Goal: Information Seeking & Learning: Learn about a topic

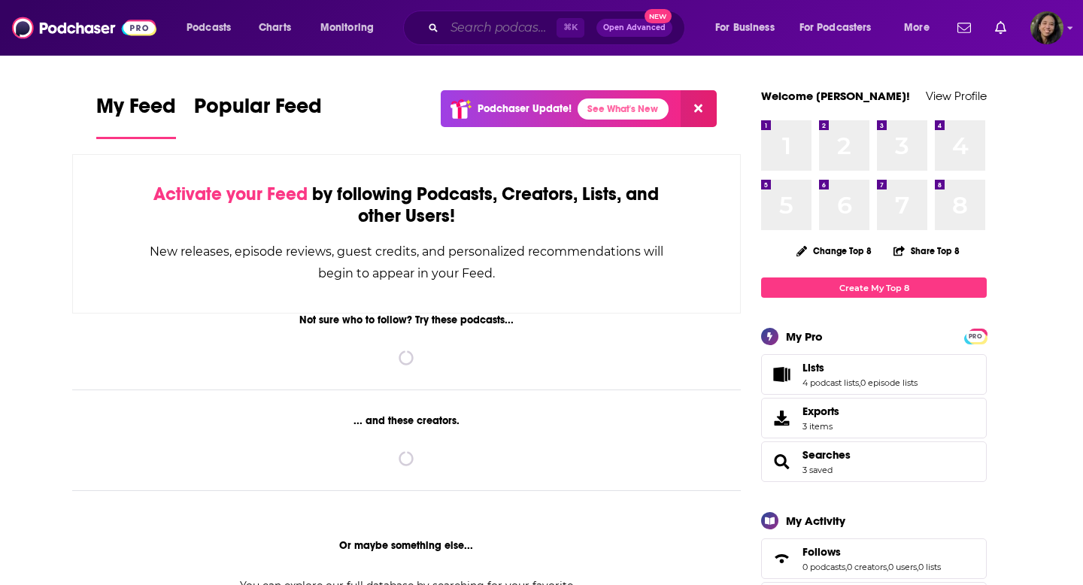
click at [504, 34] on input "Search podcasts, credits, & more..." at bounding box center [501, 28] width 112 height 24
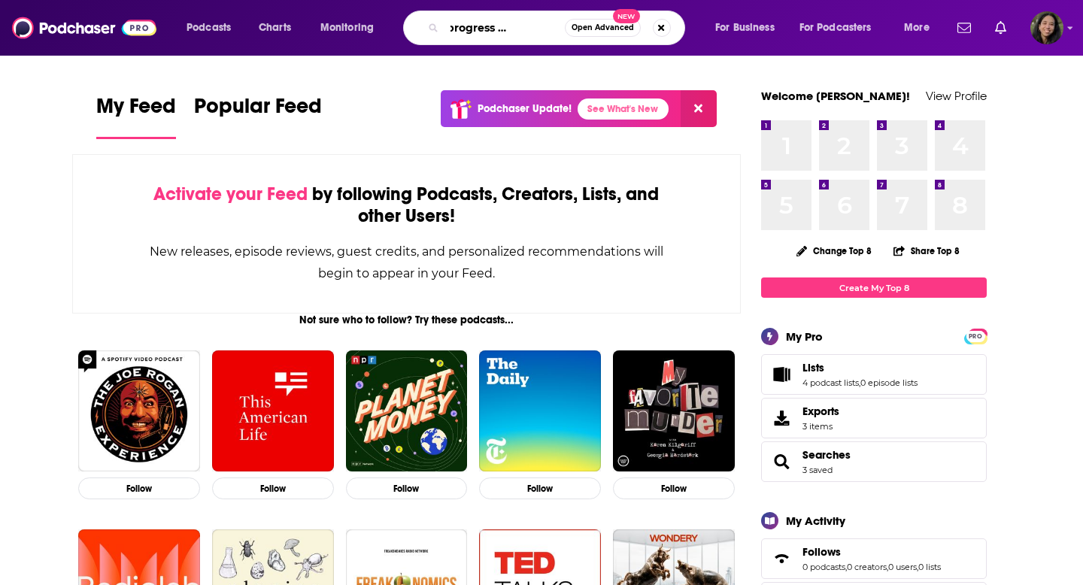
scroll to position [0, 56]
type input "work in progress [PERSON_NAME]"
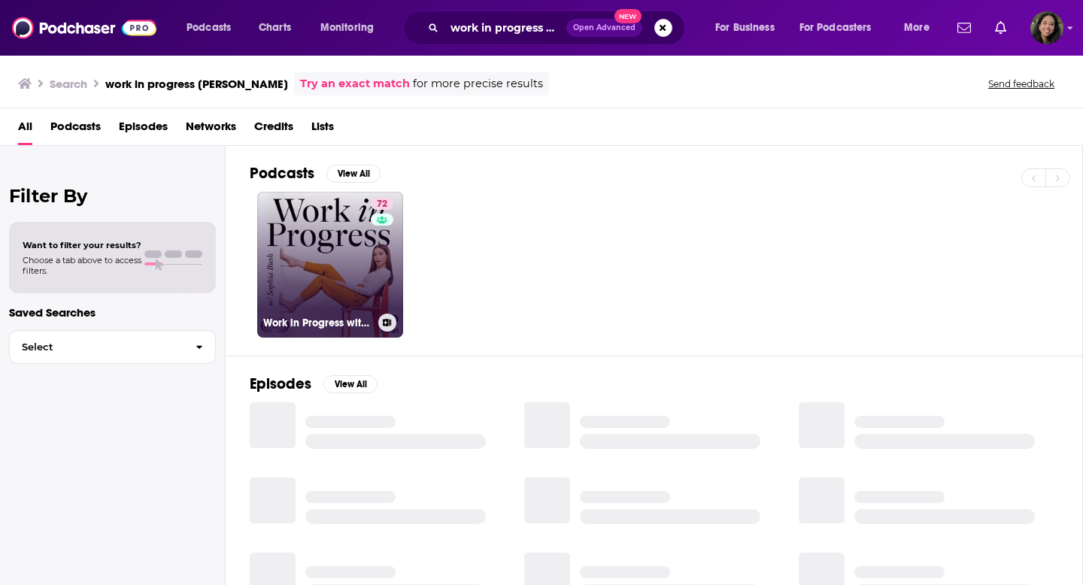
click at [308, 244] on link "72 Work in Progress with [PERSON_NAME]" at bounding box center [330, 265] width 146 height 146
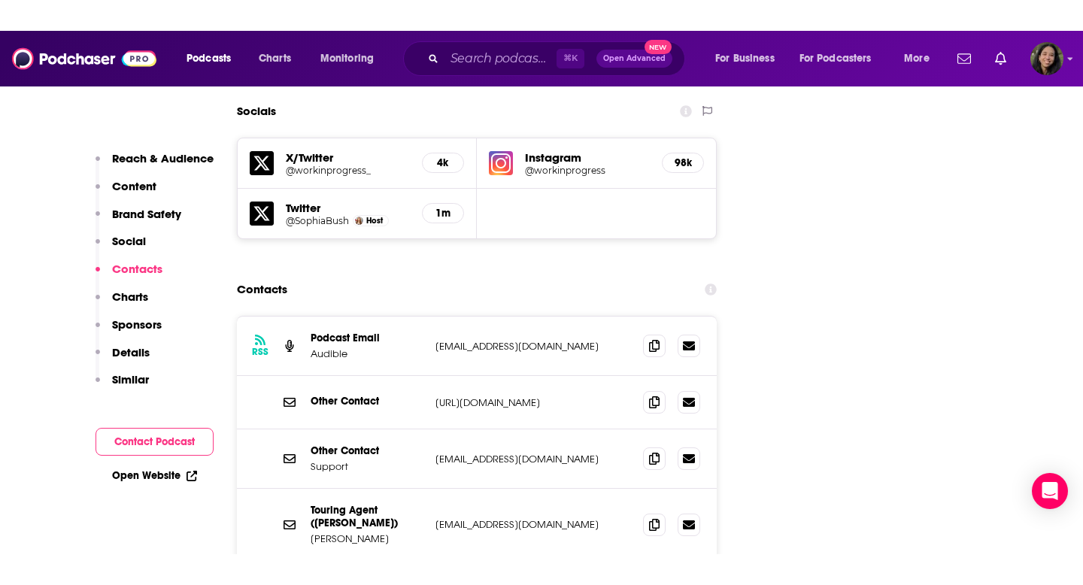
scroll to position [1727, 0]
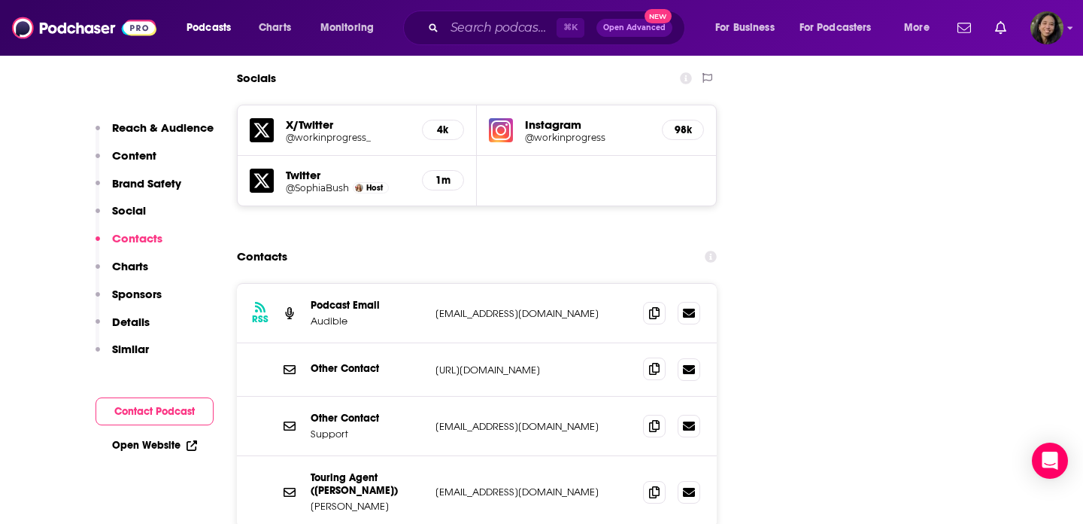
click at [653, 363] on icon at bounding box center [654, 369] width 11 height 12
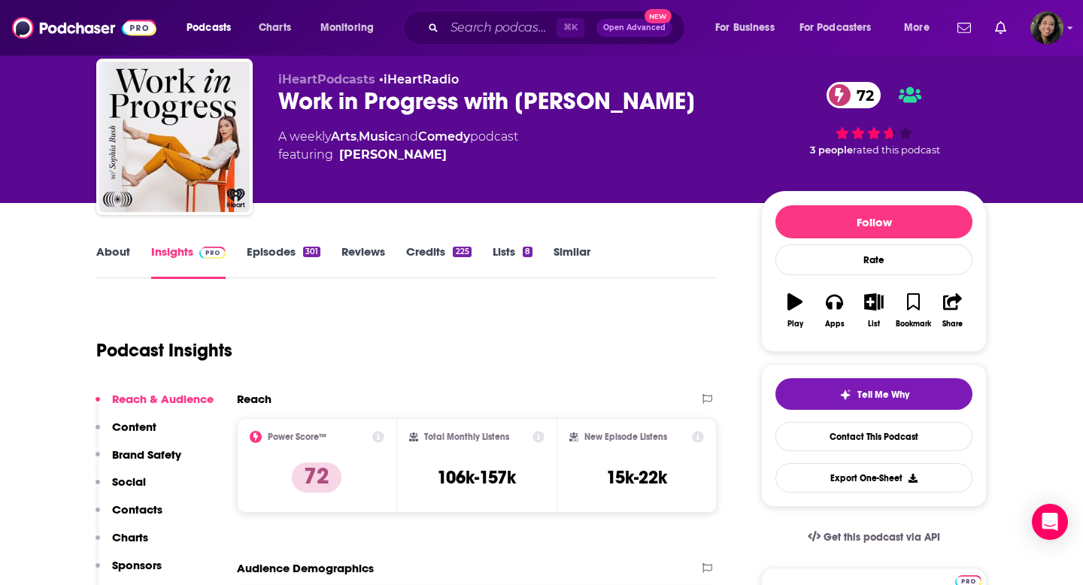
scroll to position [0, 0]
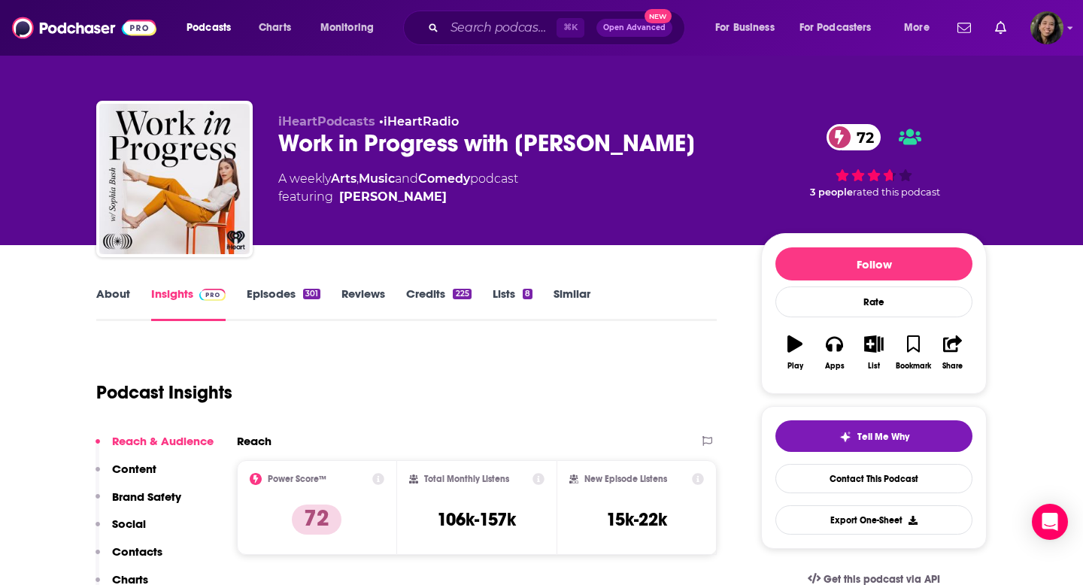
click at [105, 288] on link "About" at bounding box center [113, 304] width 34 height 35
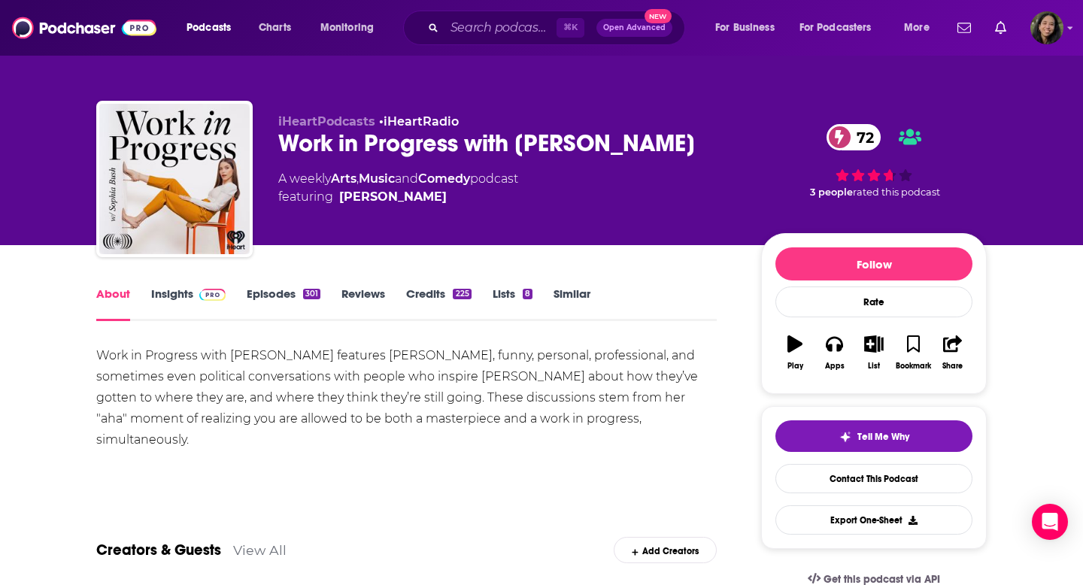
click at [261, 284] on div "About Insights Episodes 301 Reviews Credits 225 Lists 8 Similar" at bounding box center [406, 302] width 621 height 37
click at [261, 287] on link "Episodes 301" at bounding box center [284, 304] width 74 height 35
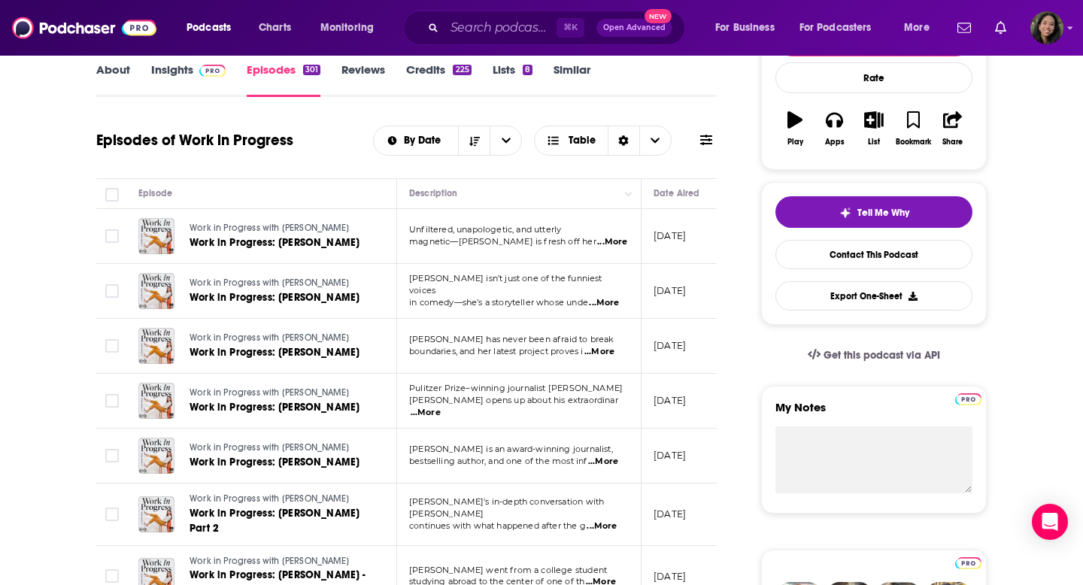
scroll to position [256, 0]
